Goal: Find specific page/section: Find specific page/section

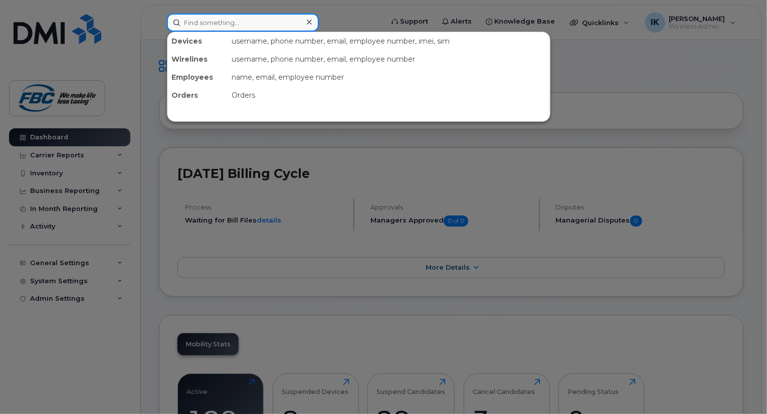
click at [256, 25] on input at bounding box center [243, 23] width 152 height 18
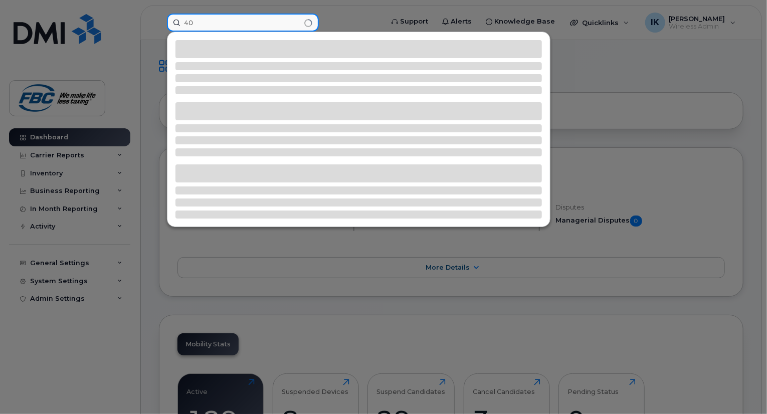
type input "4"
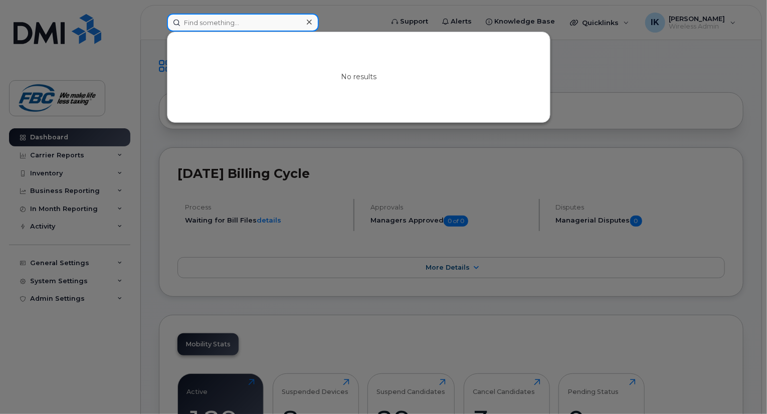
click at [256, 25] on input at bounding box center [243, 23] width 152 height 18
click at [274, 21] on input at bounding box center [243, 23] width 152 height 18
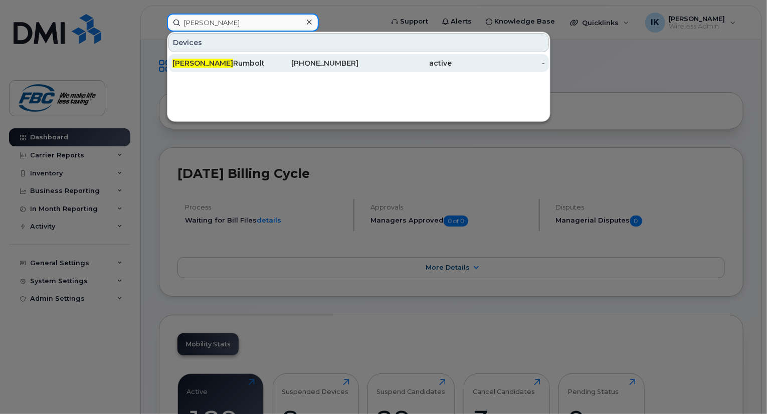
type input "[PERSON_NAME]"
click at [222, 64] on div "[PERSON_NAME]" at bounding box center [219, 63] width 93 height 10
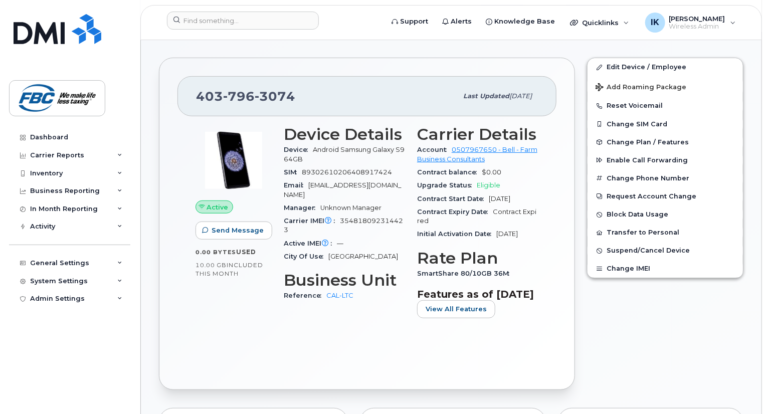
scroll to position [140, 0]
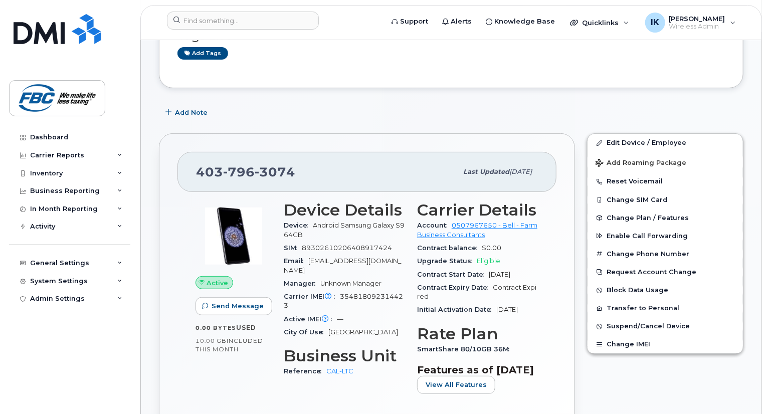
drag, startPoint x: 419, startPoint y: 251, endPoint x: 427, endPoint y: 318, distance: 68.2
click at [427, 316] on section "Carrier Details Account 0507967650 - Bell - Farm Business Consultants Contract …" at bounding box center [477, 258] width 121 height 115
click at [459, 296] on div "Contract Expiry Date Contract Expired" at bounding box center [477, 292] width 121 height 23
